Goal: Information Seeking & Learning: Compare options

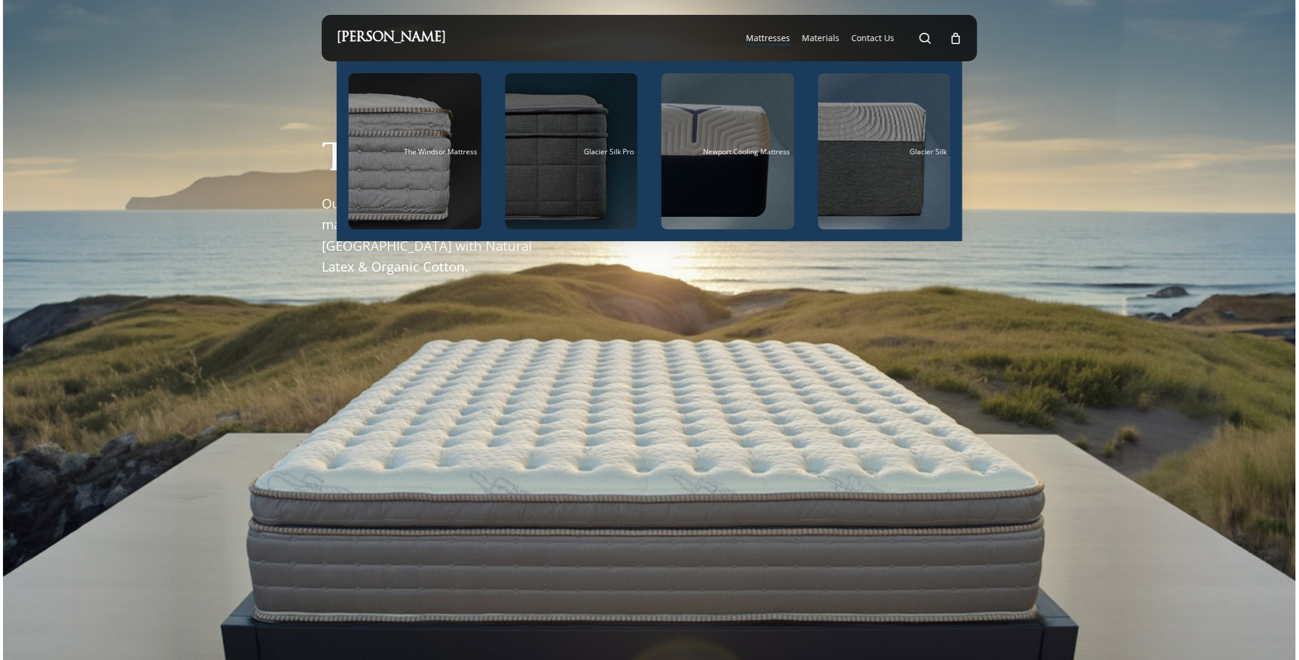
click at [577, 169] on div "Main Menu" at bounding box center [571, 151] width 133 height 156
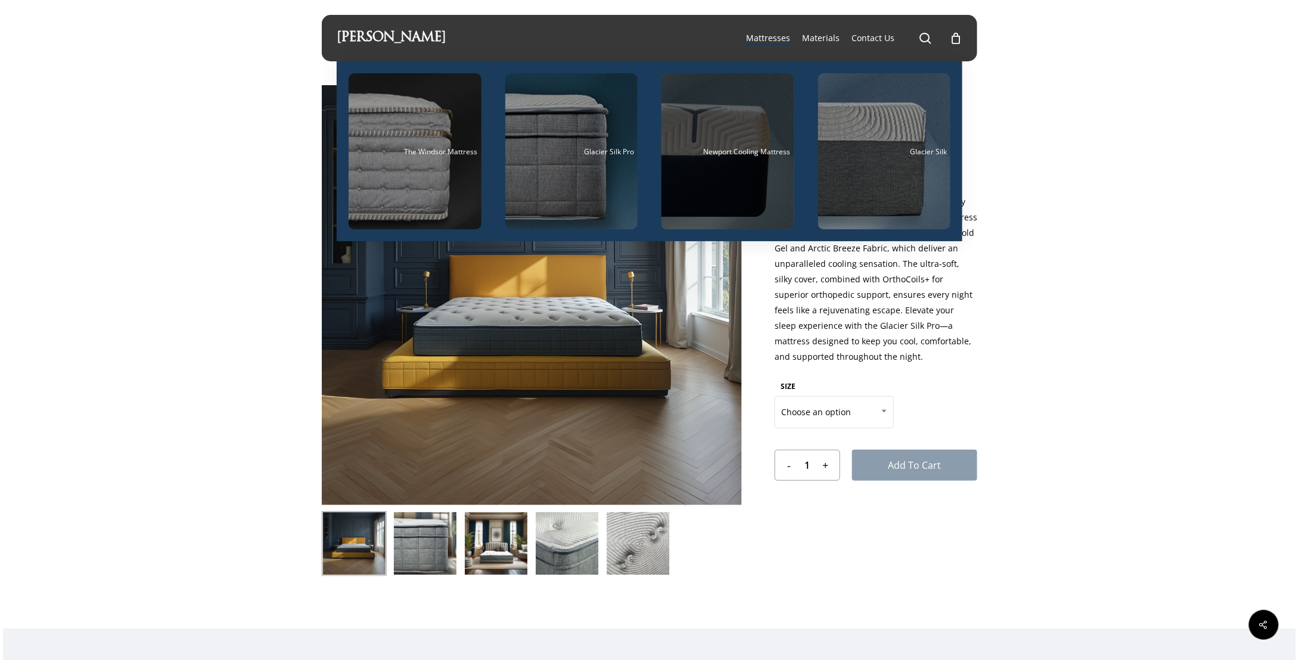
click at [748, 158] on div "Main Menu" at bounding box center [728, 151] width 133 height 156
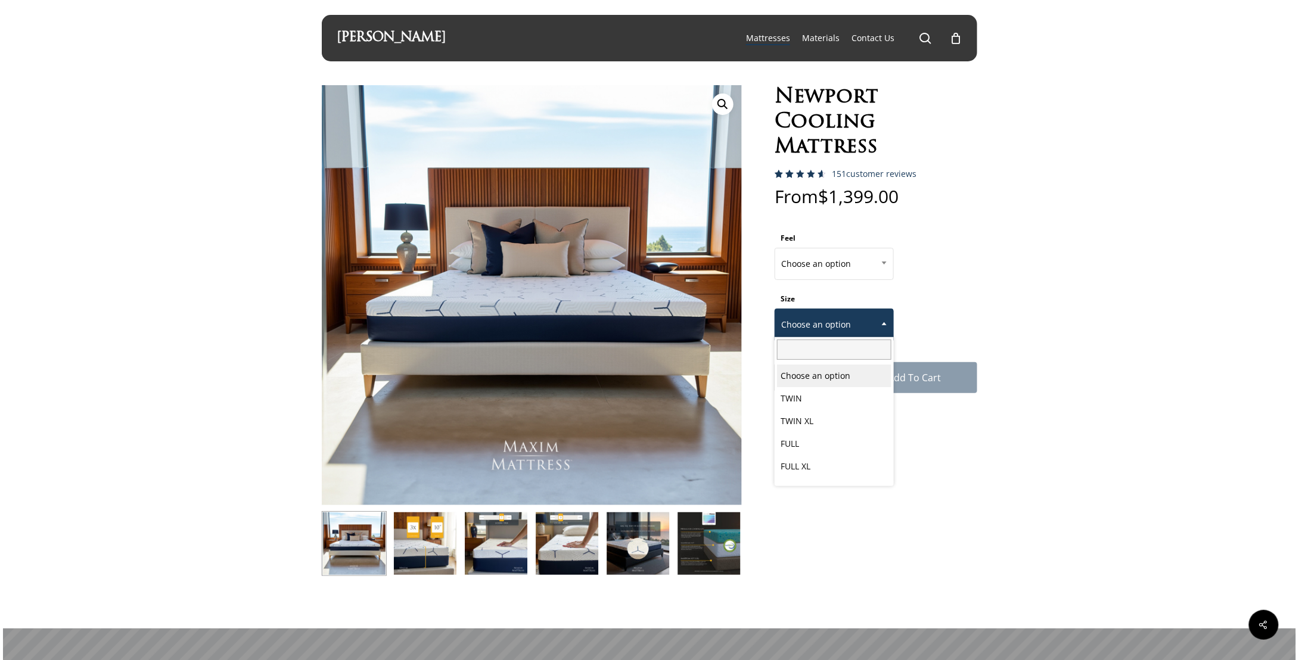
click at [882, 323] on b at bounding box center [884, 323] width 5 height 3
select select "EASTERN KING"
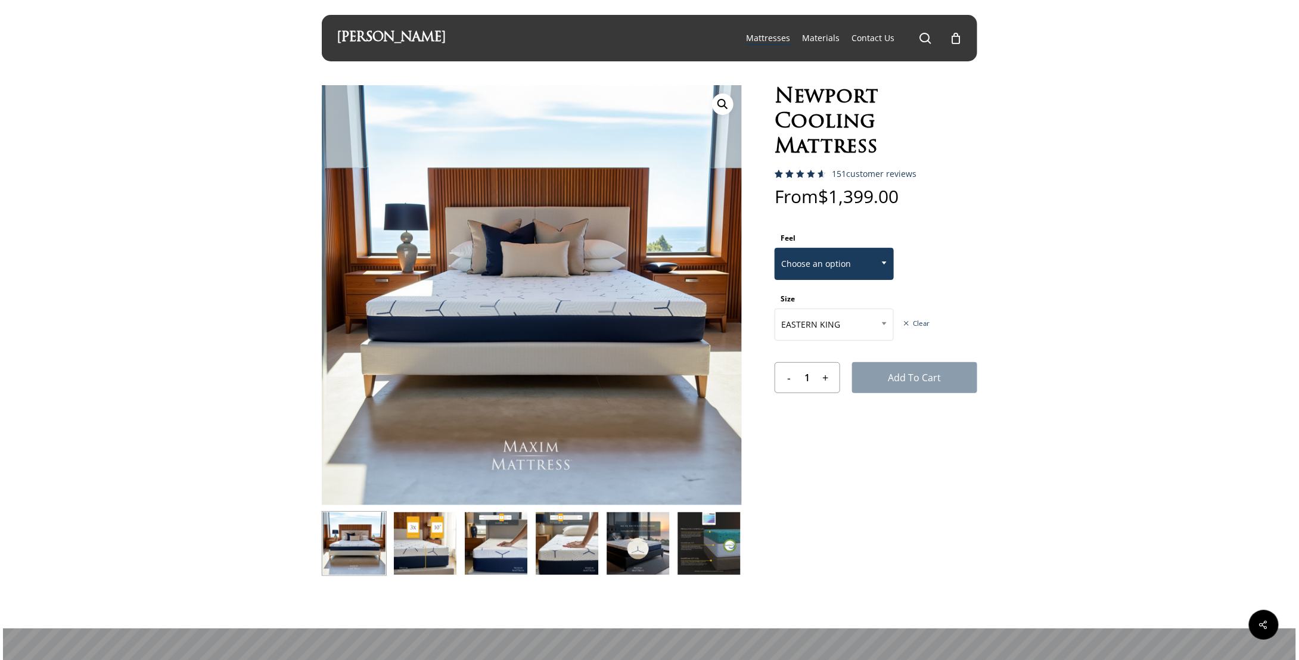
click at [887, 259] on span at bounding box center [885, 263] width 18 height 30
select select "MEDIUM FIRM"
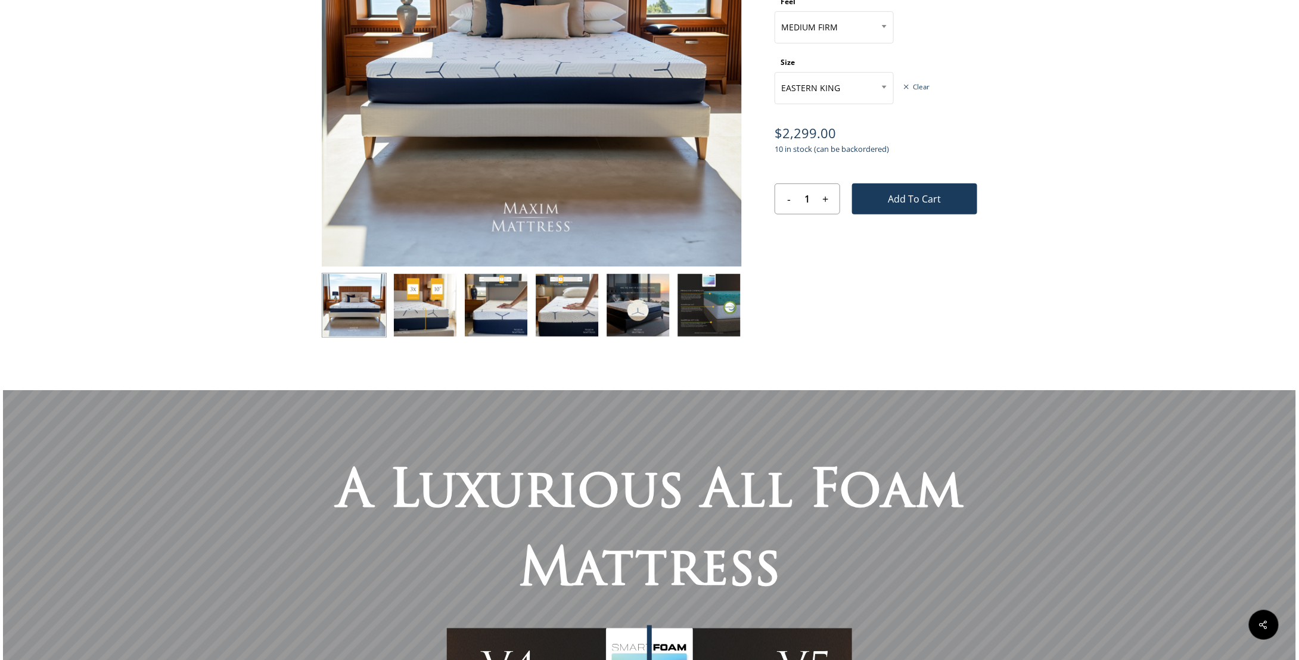
scroll to position [0, 0]
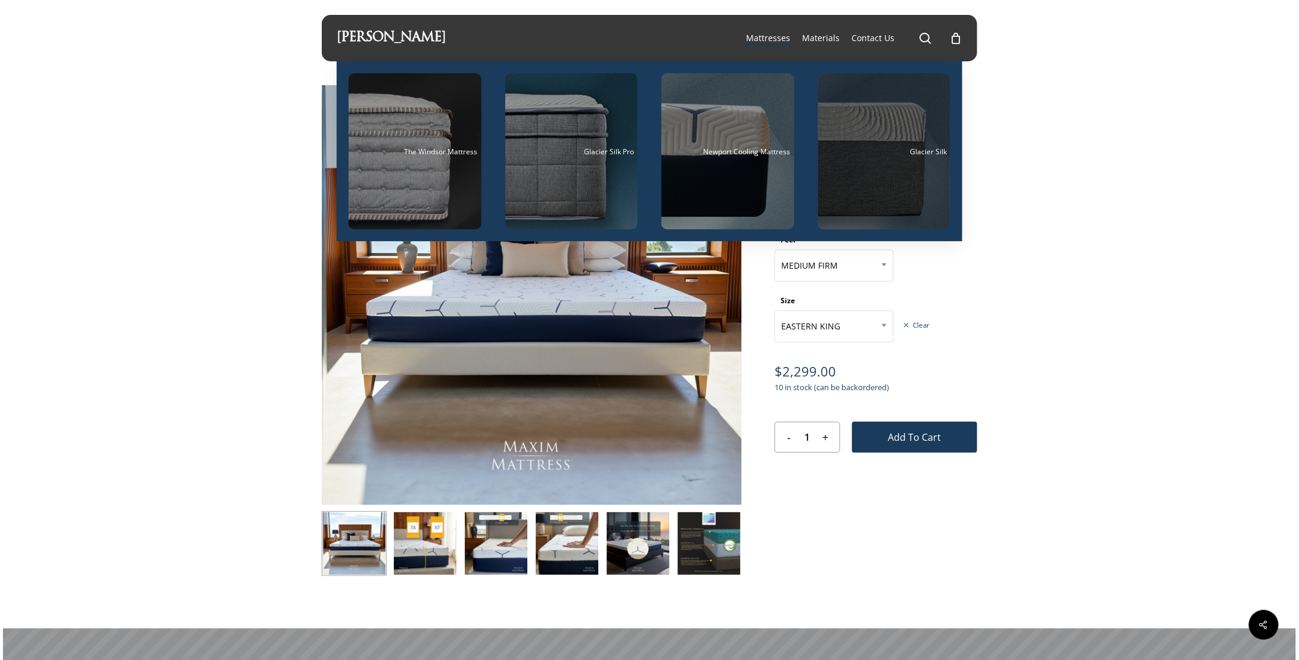
click at [883, 163] on div "Main Menu" at bounding box center [884, 151] width 133 height 156
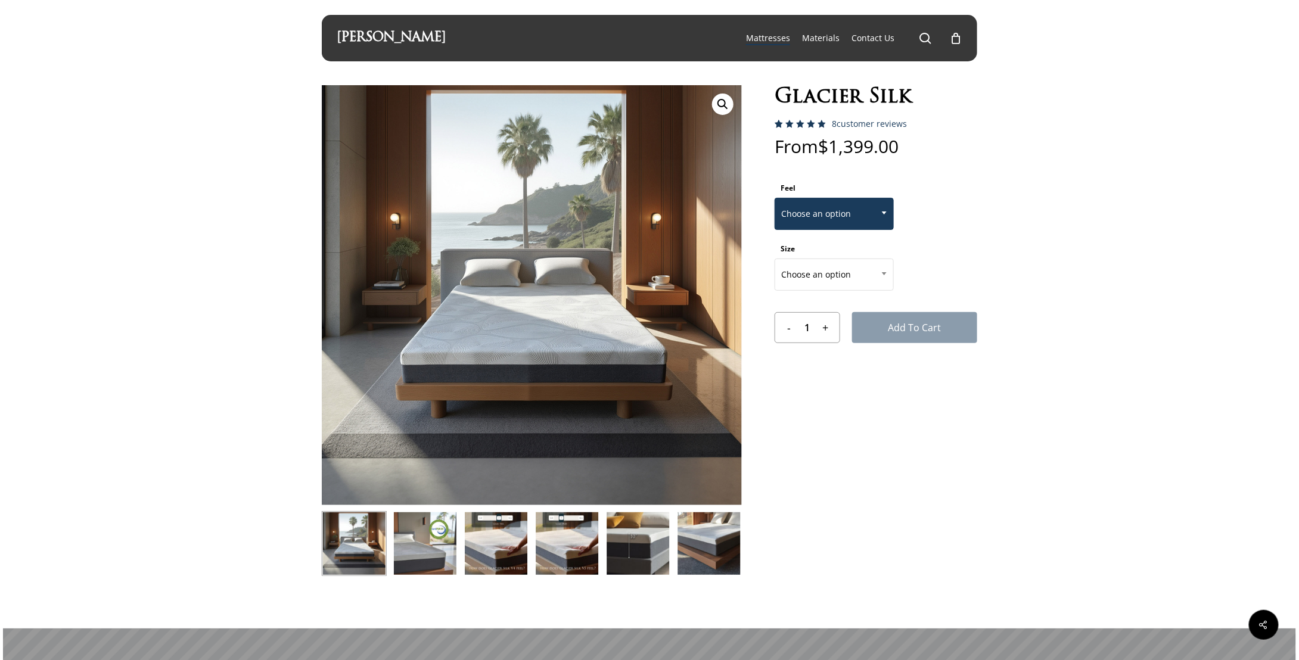
click at [880, 212] on span at bounding box center [885, 213] width 18 height 30
select select "MEDIUM FIRM"
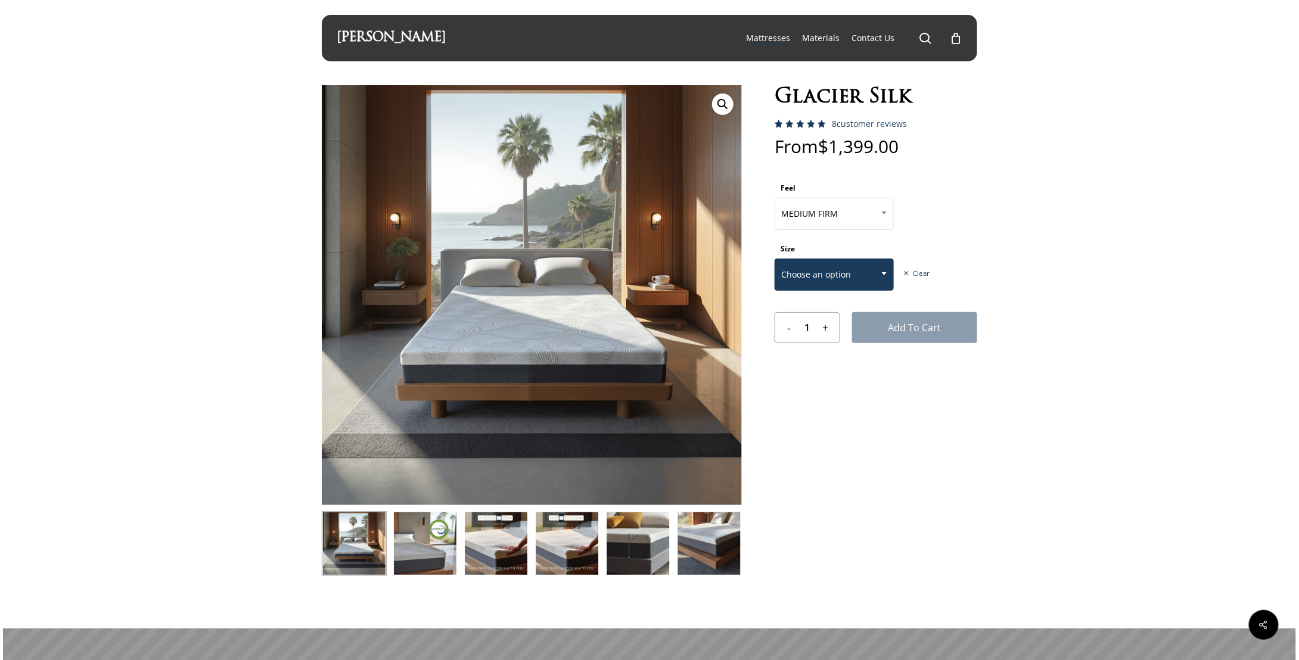
click at [881, 275] on span at bounding box center [885, 274] width 18 height 30
select select "EASTERN KING"
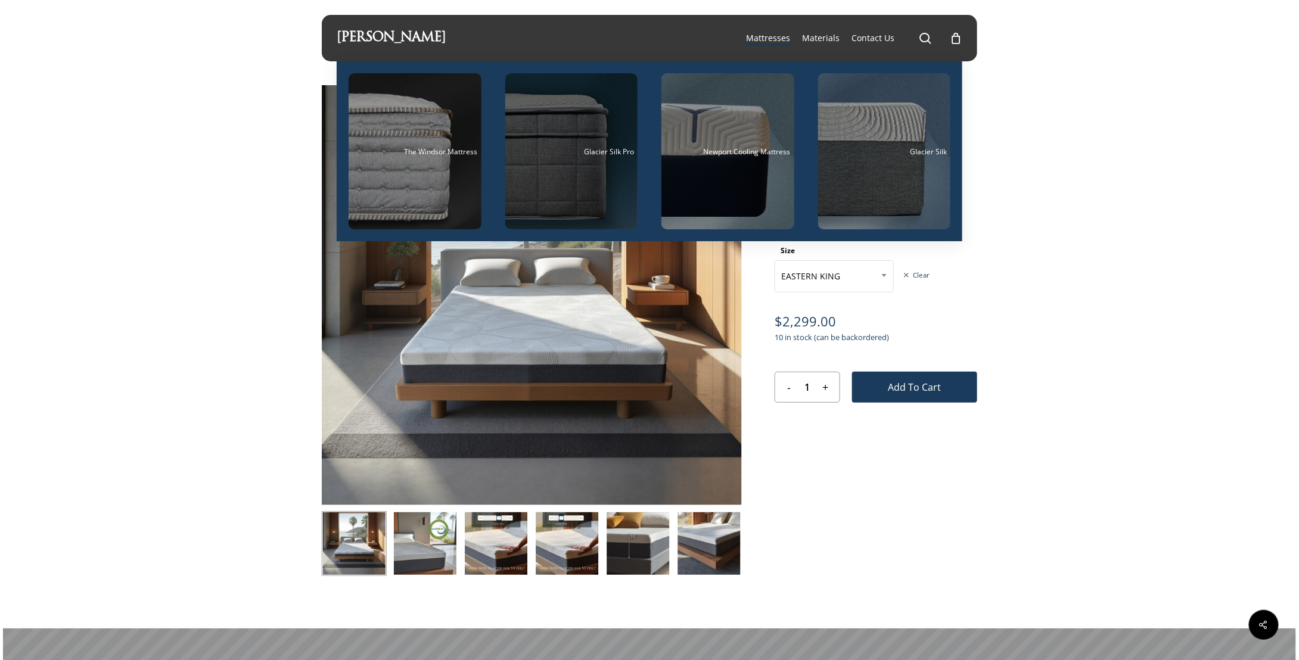
click at [564, 172] on div "Main Menu" at bounding box center [571, 151] width 133 height 156
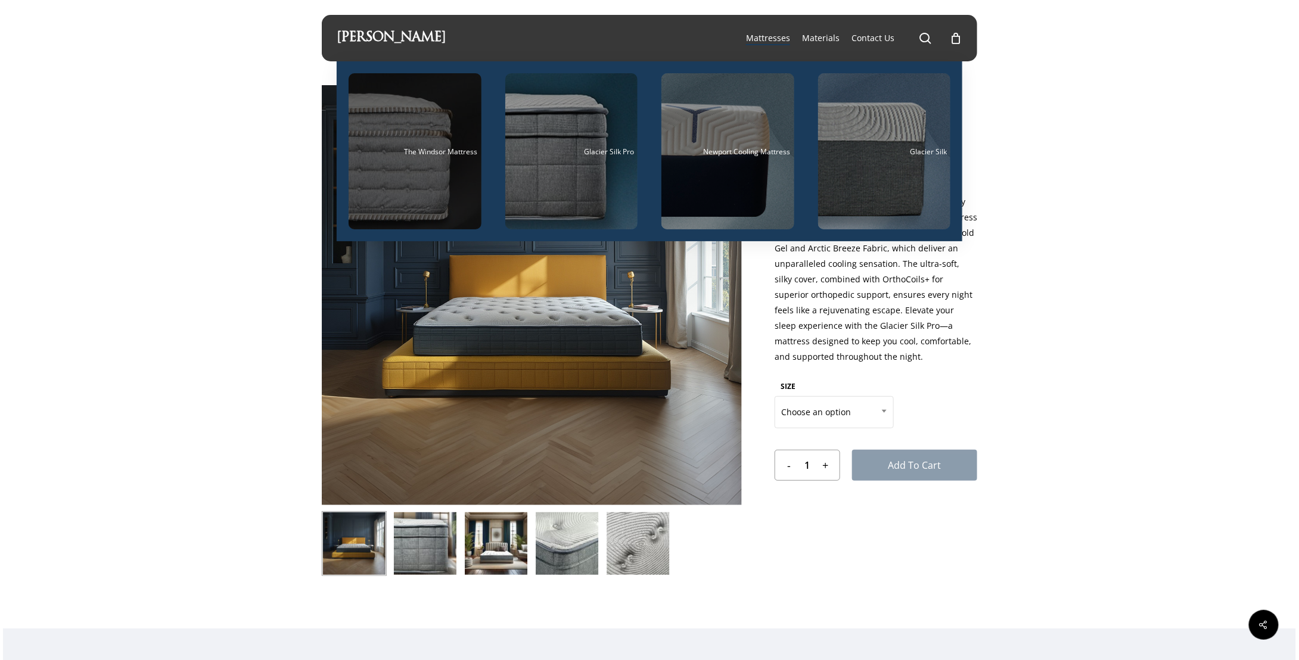
click at [409, 149] on span "The Windsor Mattress" at bounding box center [441, 152] width 73 height 10
